Goal: Transaction & Acquisition: Purchase product/service

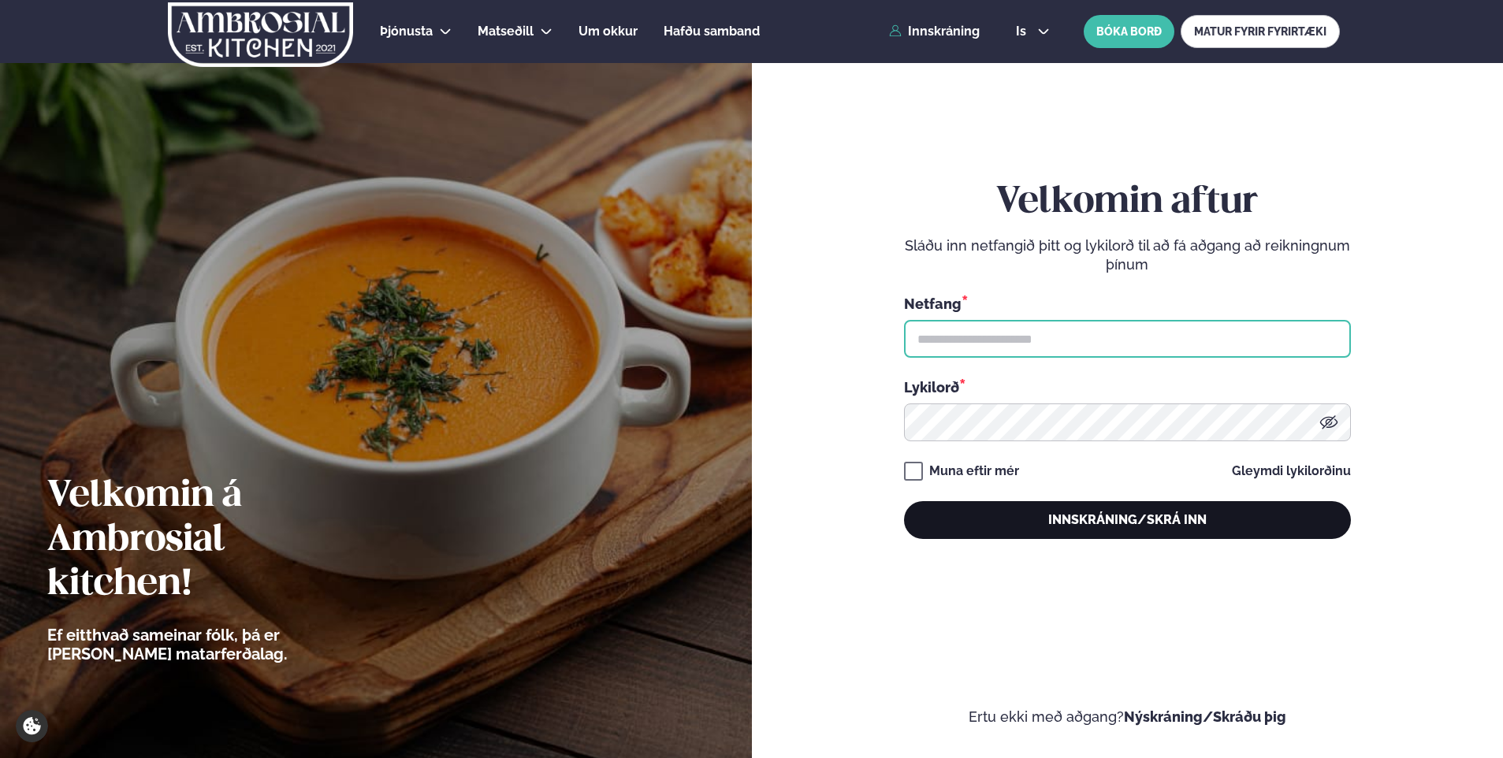
type input "**********"
click at [1089, 511] on button "Innskráning/Skrá inn" at bounding box center [1127, 520] width 447 height 38
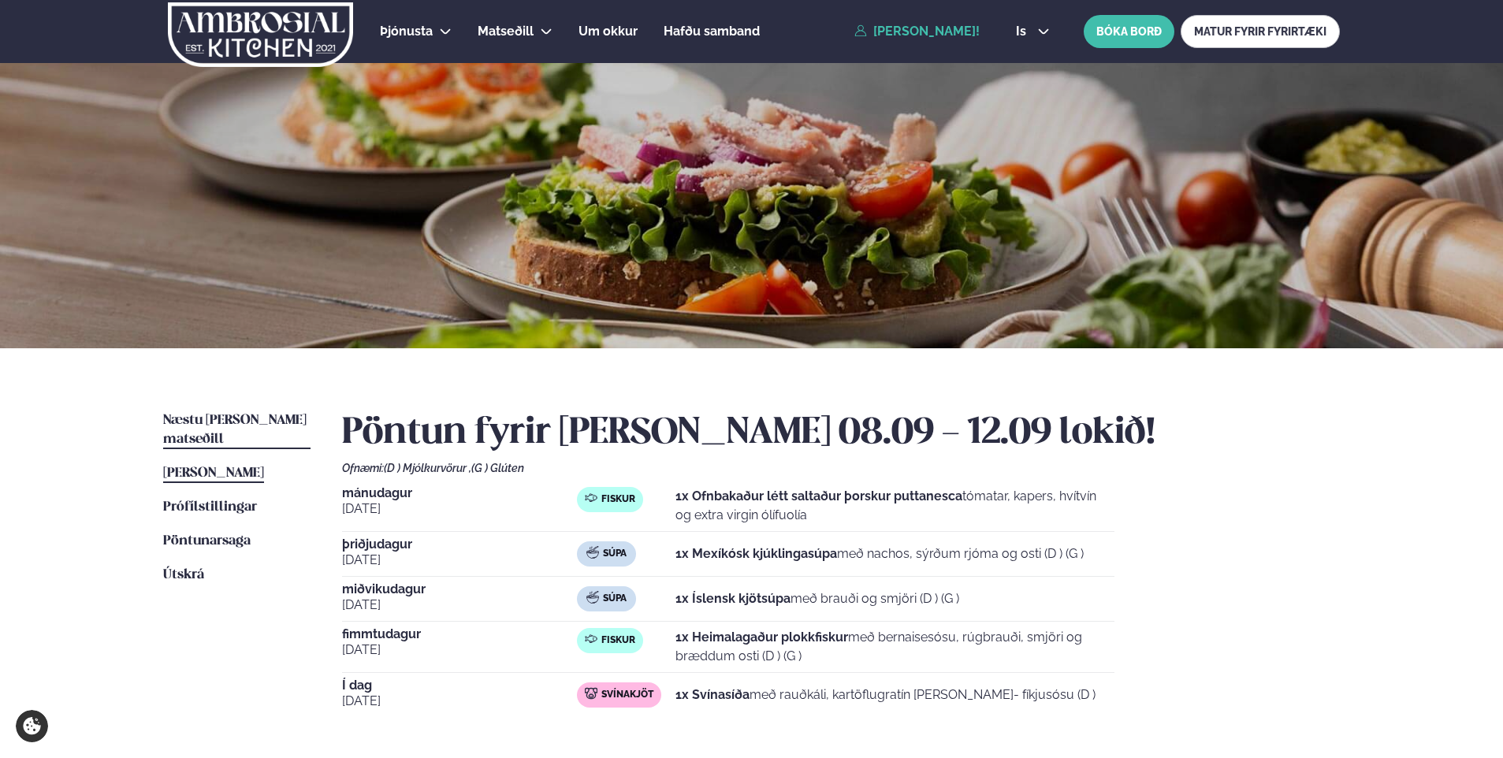
click at [254, 418] on span "Næstu [PERSON_NAME] matseðill" at bounding box center [234, 430] width 143 height 32
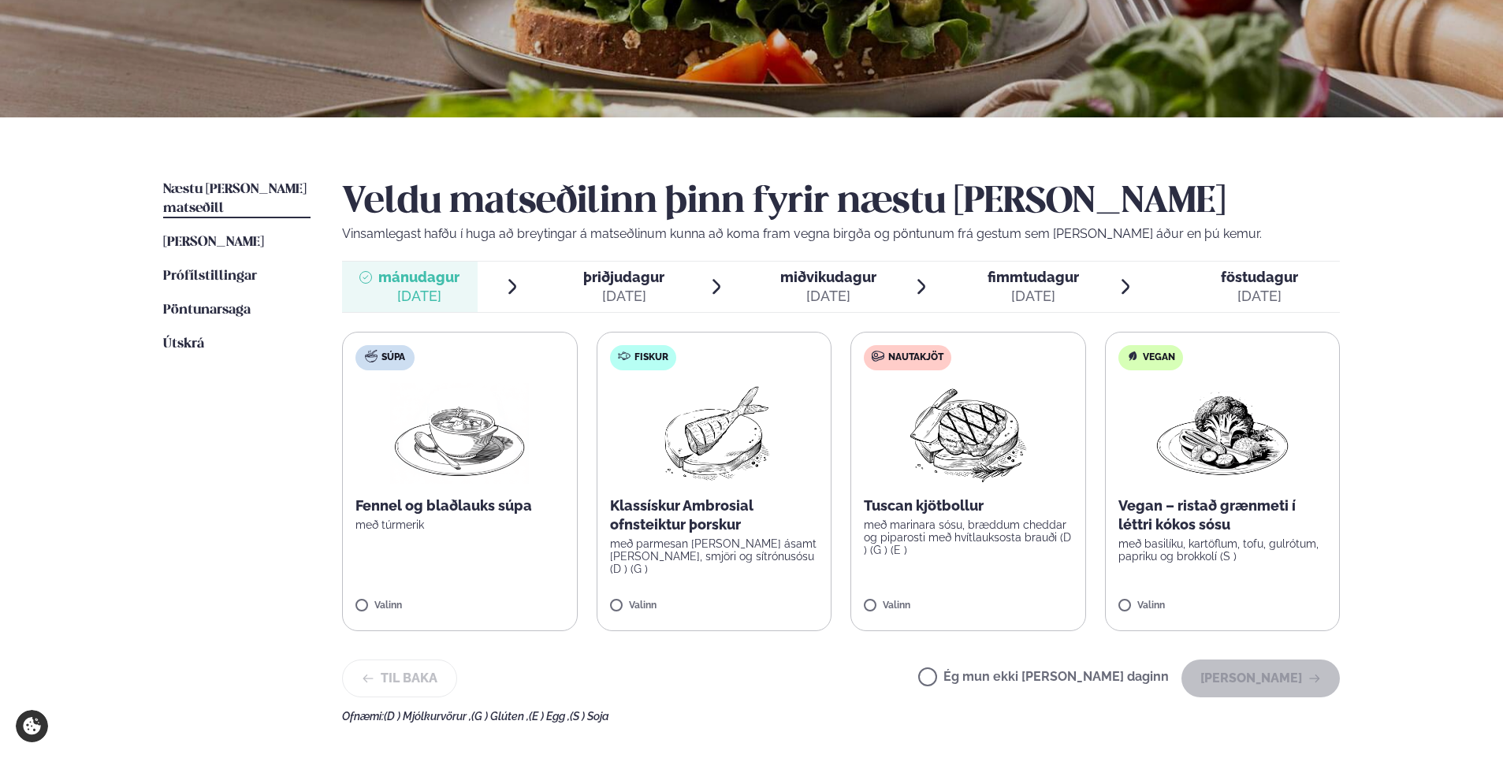
scroll to position [236, 0]
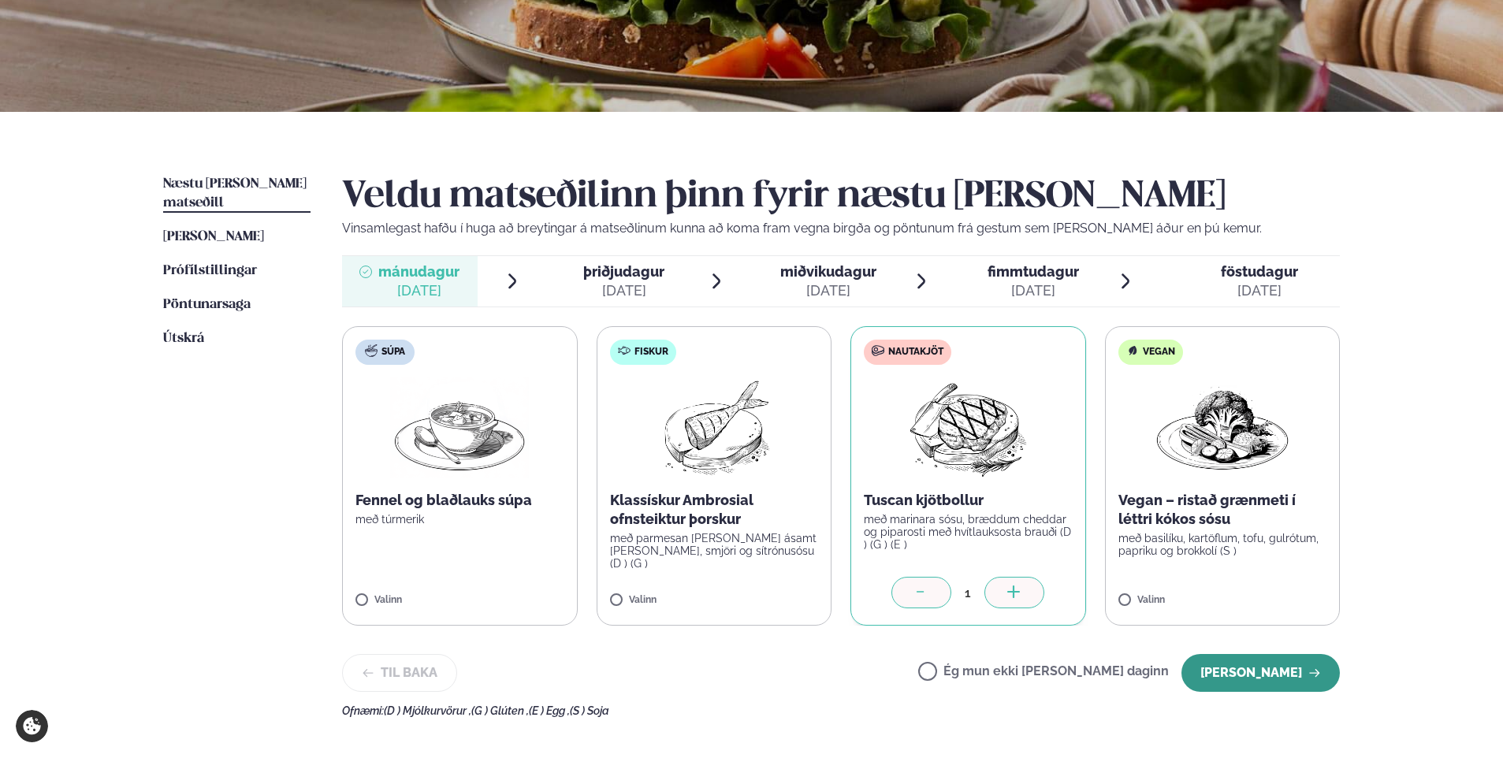
click at [1298, 676] on button "[PERSON_NAME]" at bounding box center [1260, 673] width 158 height 38
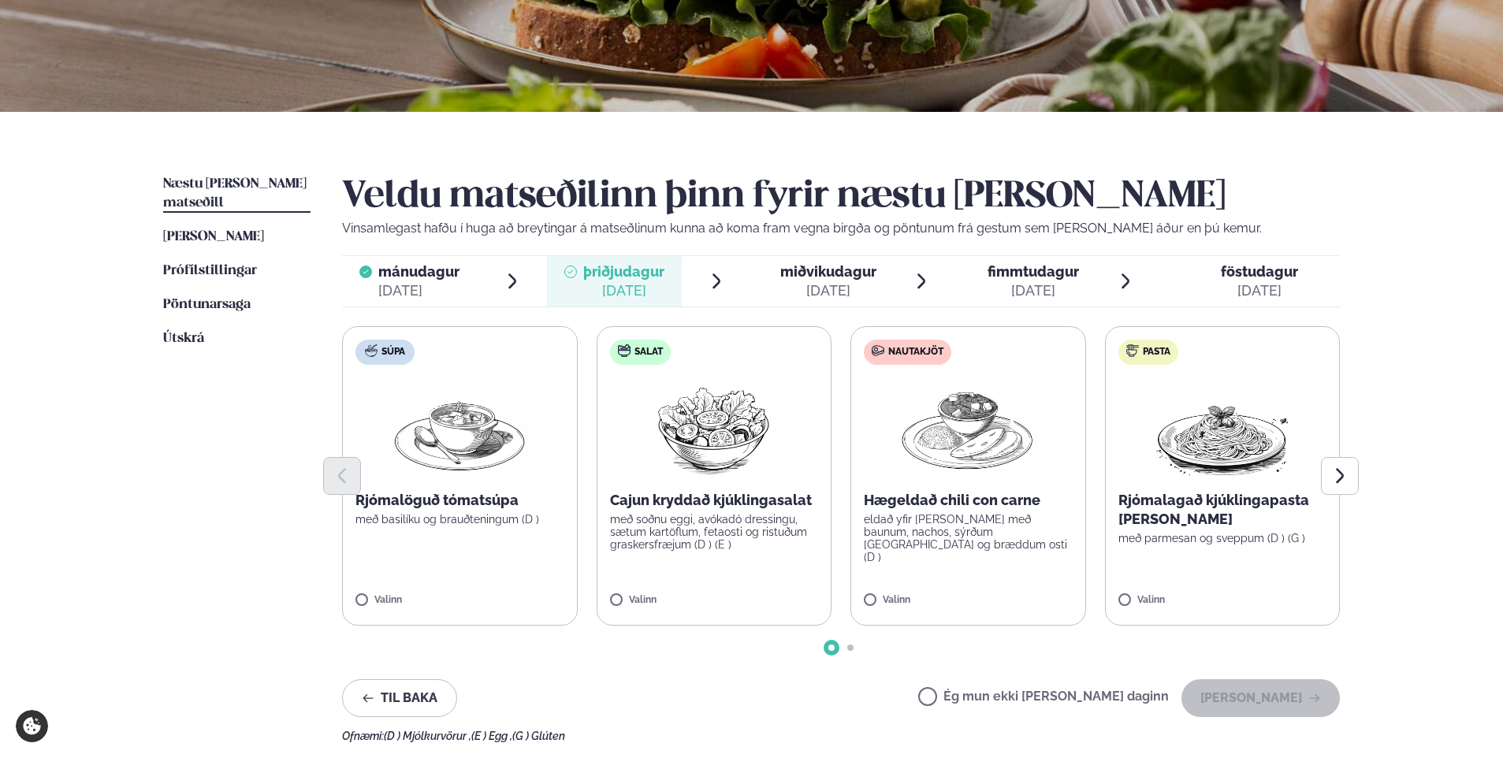
click at [862, 596] on label "Nautakjöt Hægeldað chili con carne eldað yfir [PERSON_NAME] með baunum, nachos,…" at bounding box center [968, 475] width 236 height 299
click at [1314, 698] on icon "button" at bounding box center [1314, 698] width 10 height 8
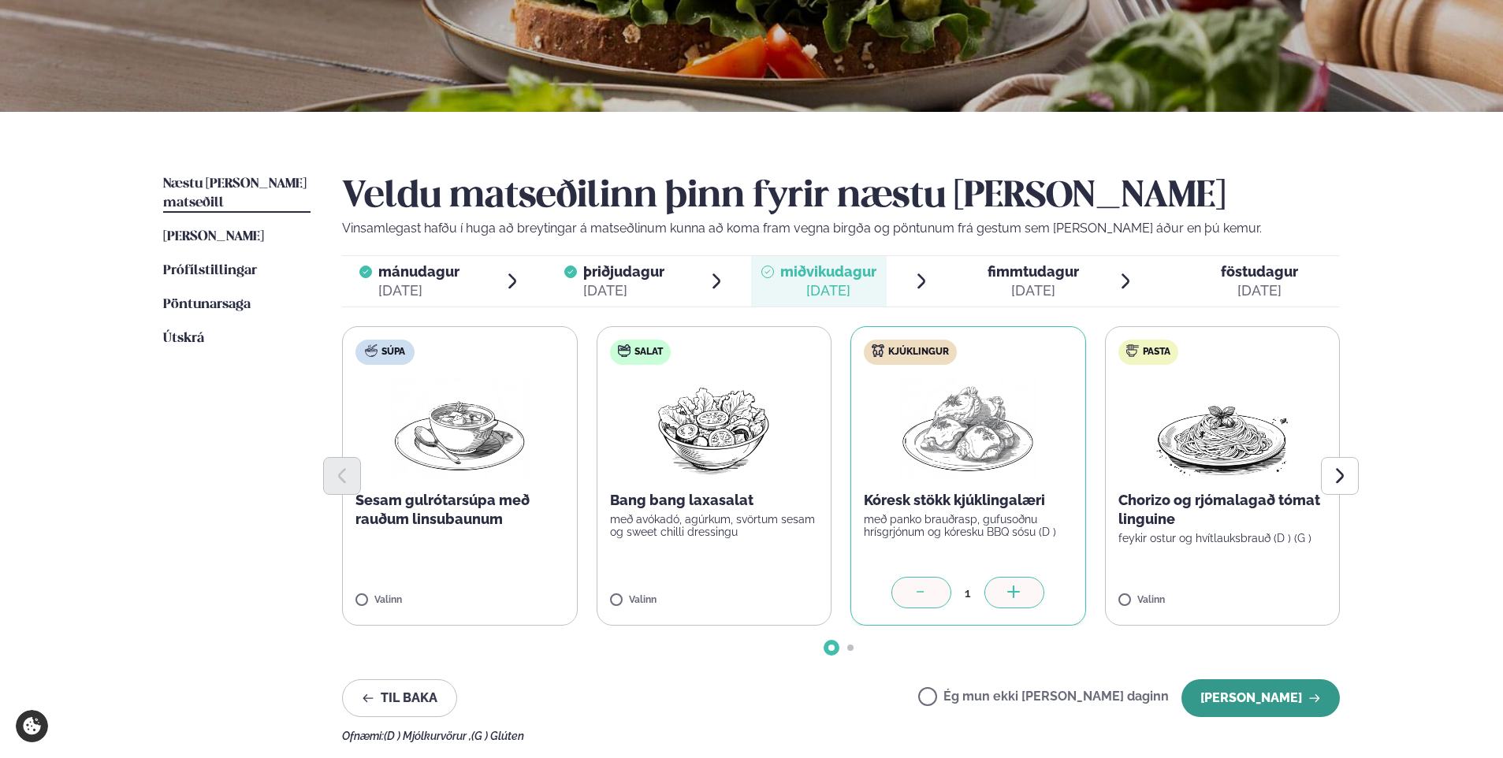
click at [1324, 684] on button "[PERSON_NAME]" at bounding box center [1260, 698] width 158 height 38
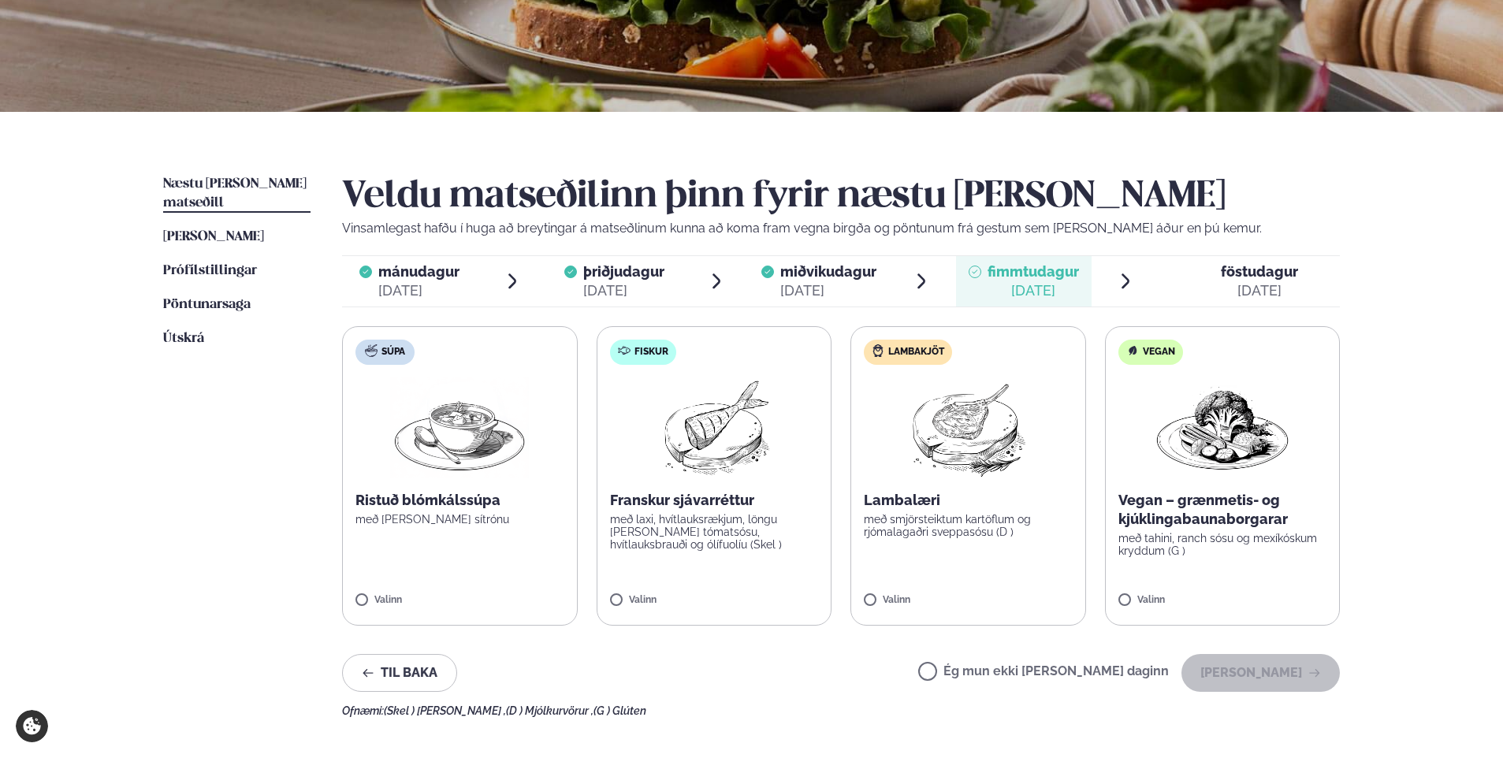
click at [989, 671] on label "Ég mun ekki [PERSON_NAME] daginn" at bounding box center [1043, 673] width 251 height 17
click at [1220, 674] on button "[PERSON_NAME]" at bounding box center [1260, 673] width 158 height 38
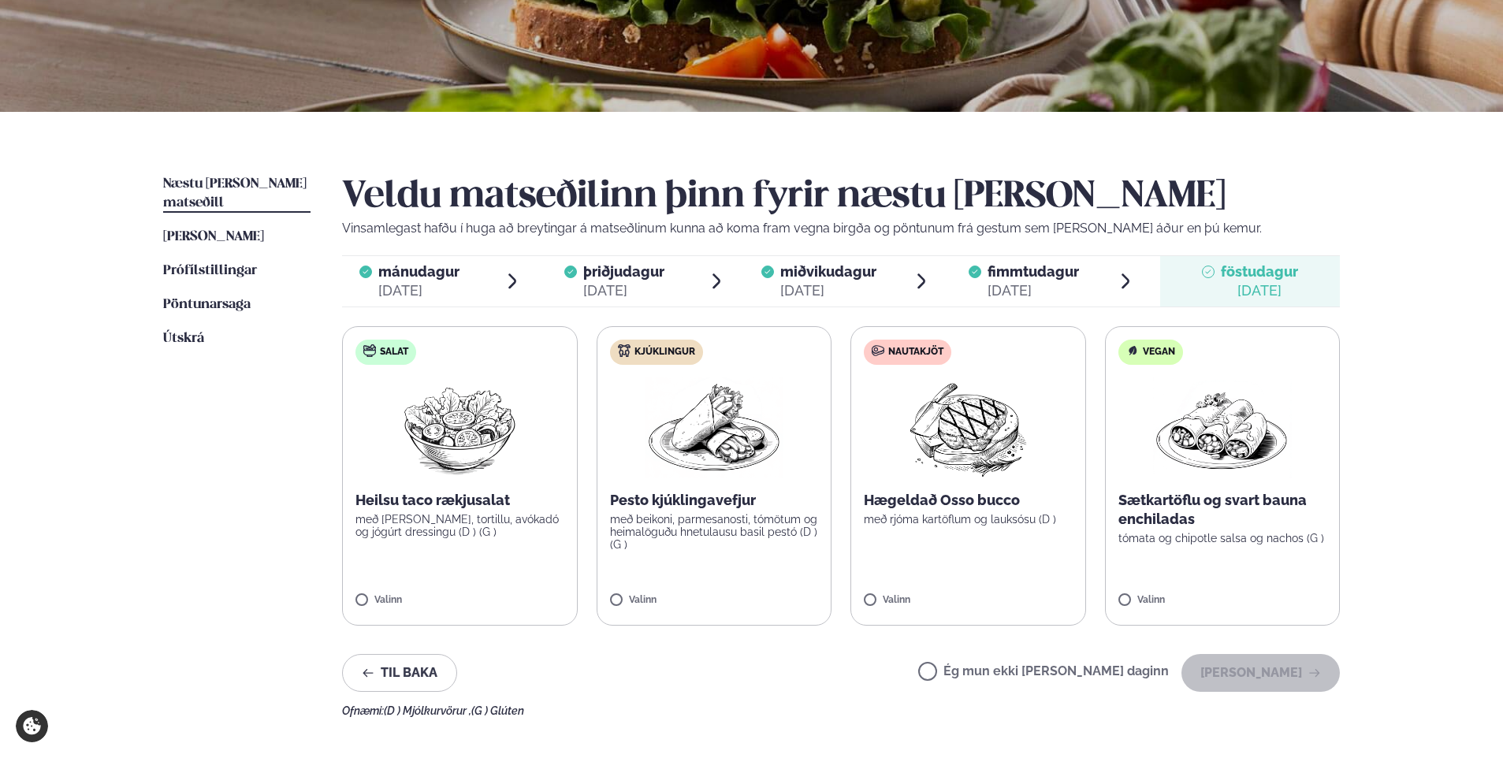
click at [983, 672] on label "Ég mun ekki [PERSON_NAME] daginn" at bounding box center [1043, 673] width 251 height 17
click at [1246, 678] on button "[PERSON_NAME]" at bounding box center [1260, 673] width 158 height 38
